Goal: Book appointment/travel/reservation

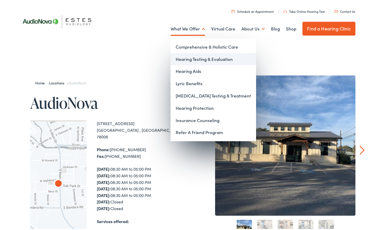
click at [200, 57] on link "Hearing Testing & Evaluation" at bounding box center [214, 58] width 86 height 12
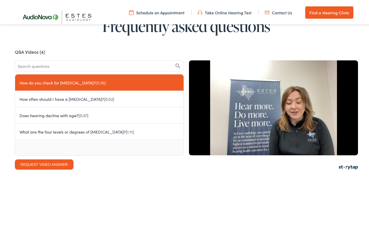
scroll to position [333, 0]
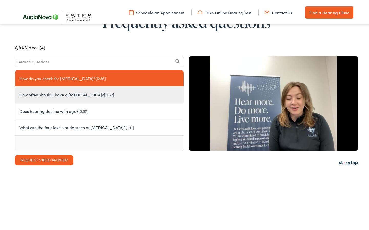
click at [75, 95] on button "How often should I have a [MEDICAL_DATA]? [0:52]" at bounding box center [99, 93] width 169 height 16
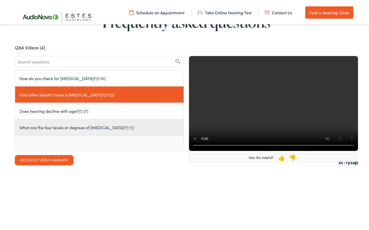
click at [85, 127] on button "What are the four levels or degrees of hearing loss? [1:11]" at bounding box center [99, 126] width 169 height 16
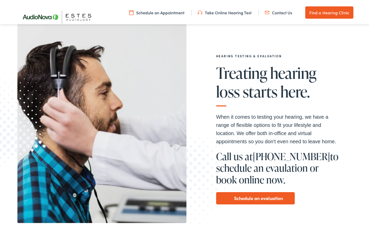
scroll to position [0, 0]
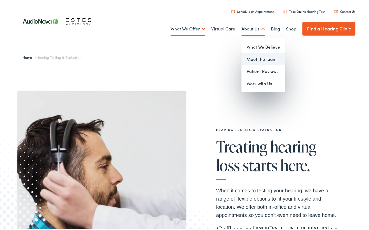
click at [253, 59] on link "Meet the Team" at bounding box center [264, 58] width 44 height 12
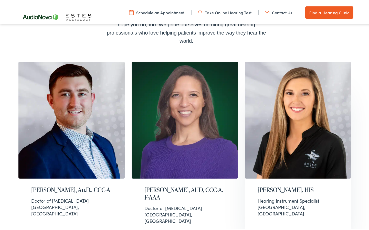
scroll to position [154, 0]
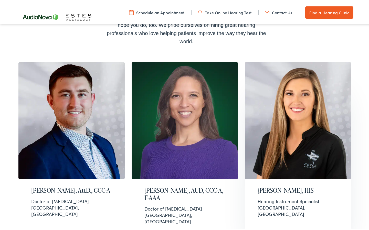
click at [285, 186] on h2 "Grace Rahtjen, HIS" at bounding box center [298, 189] width 81 height 7
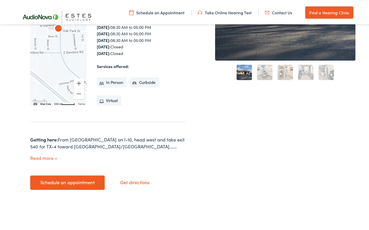
scroll to position [154, 0]
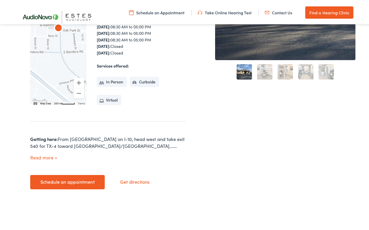
click at [70, 174] on link "Schedule an appointment" at bounding box center [67, 181] width 75 height 14
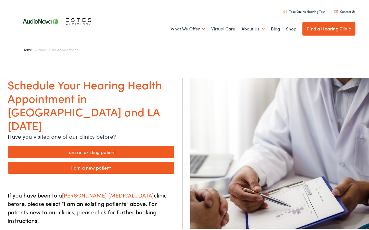
click at [87, 161] on link "I am a new patient" at bounding box center [91, 167] width 167 height 12
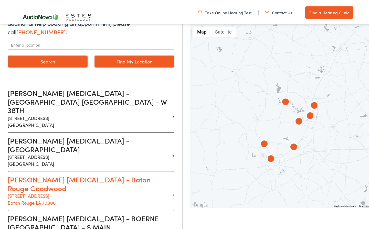
scroll to position [102, 0]
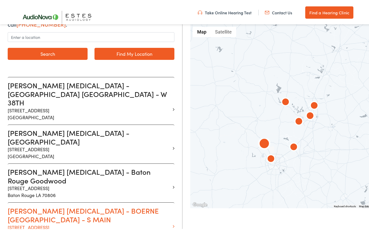
click at [39, 205] on h3 "Estes Audiology - BOERNE TX - S MAIN" at bounding box center [89, 213] width 163 height 17
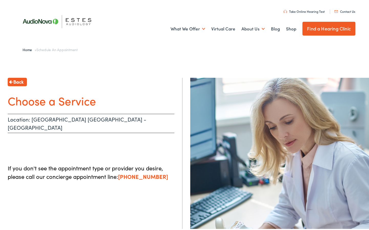
click at [49, 101] on h1 "Choose a Service" at bounding box center [91, 100] width 167 height 14
click at [49, 117] on p "Location: BOERNE TX - S MAIN" at bounding box center [91, 122] width 167 height 19
click at [67, 163] on p "If you don't see the appointment type or provider you desire, please call our c…" at bounding box center [91, 171] width 167 height 17
